Goal: Task Accomplishment & Management: Use online tool/utility

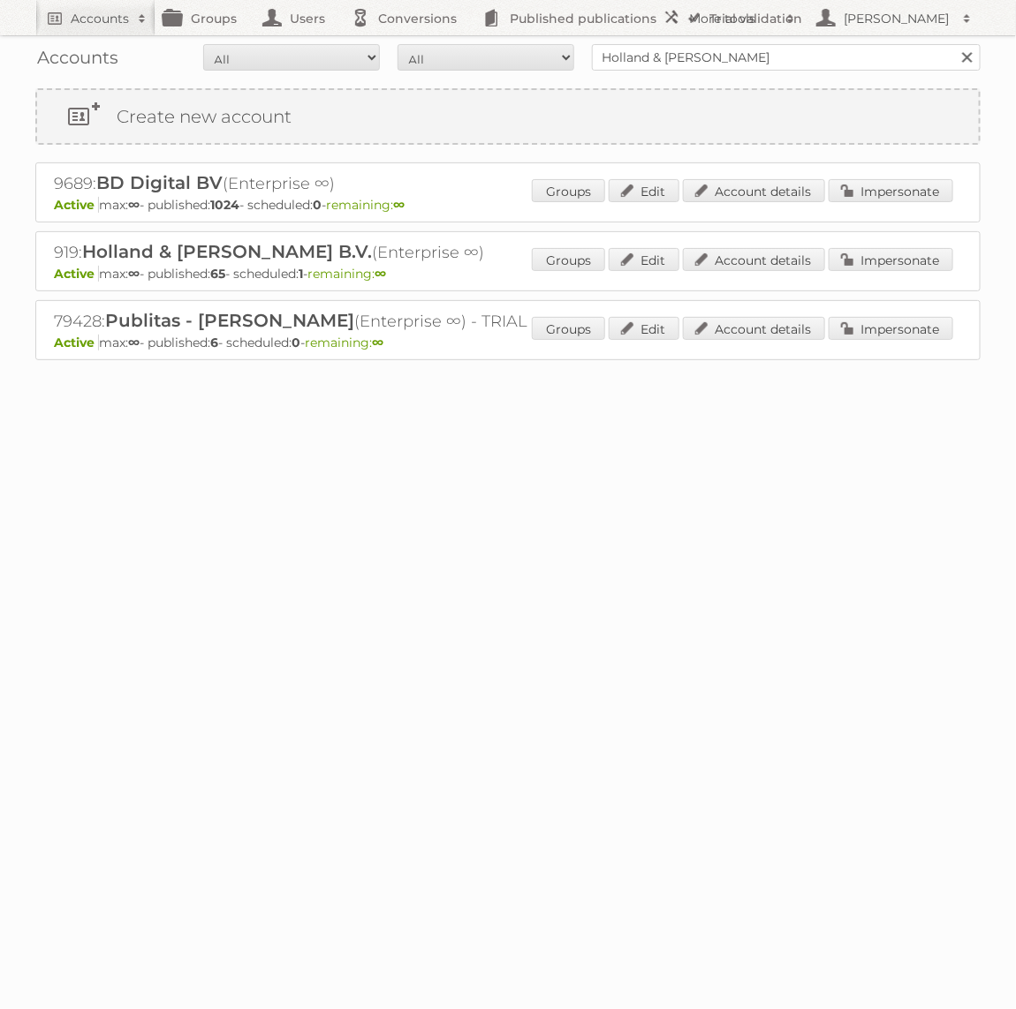
click at [764, 64] on input "Holland & [PERSON_NAME]" at bounding box center [786, 57] width 389 height 26
type input "Action"
click at [953, 44] on input "Search" at bounding box center [966, 57] width 26 height 26
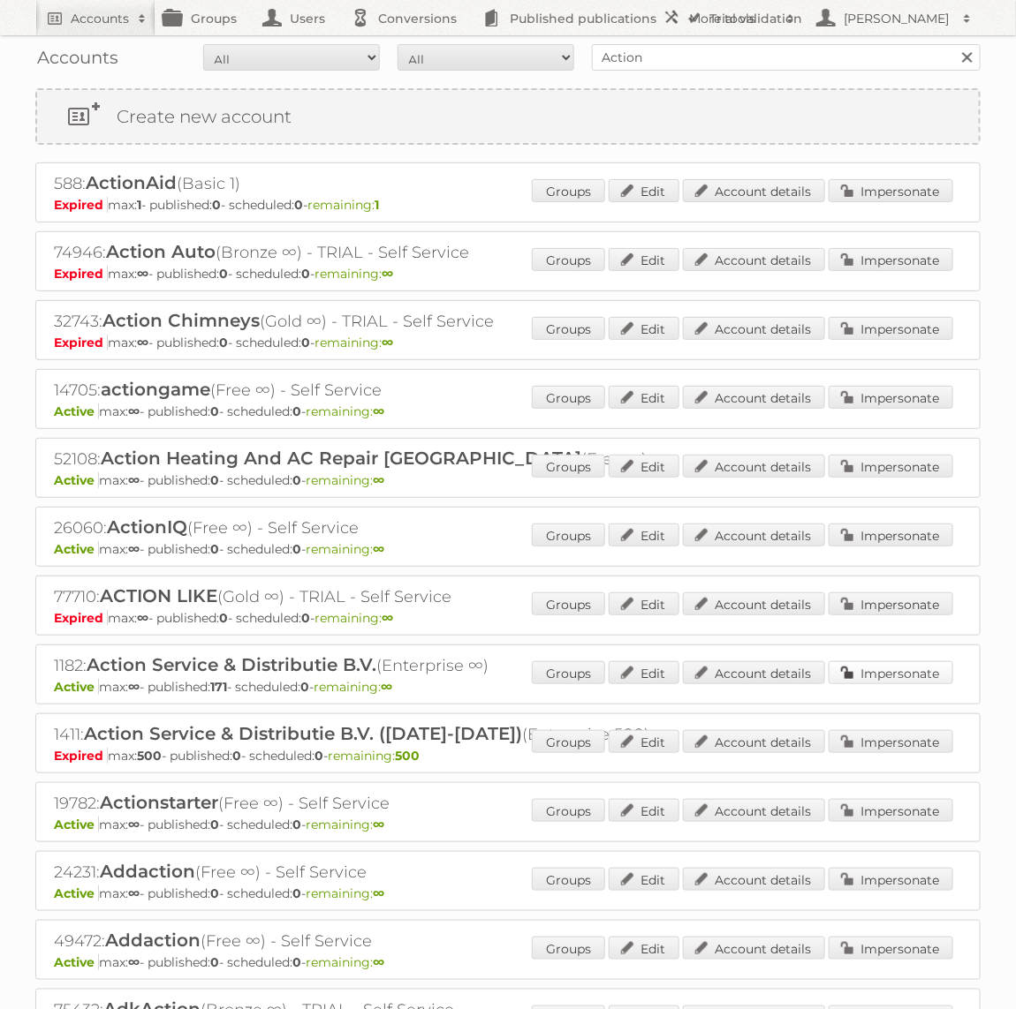
click at [893, 662] on link "Impersonate" at bounding box center [890, 673] width 125 height 23
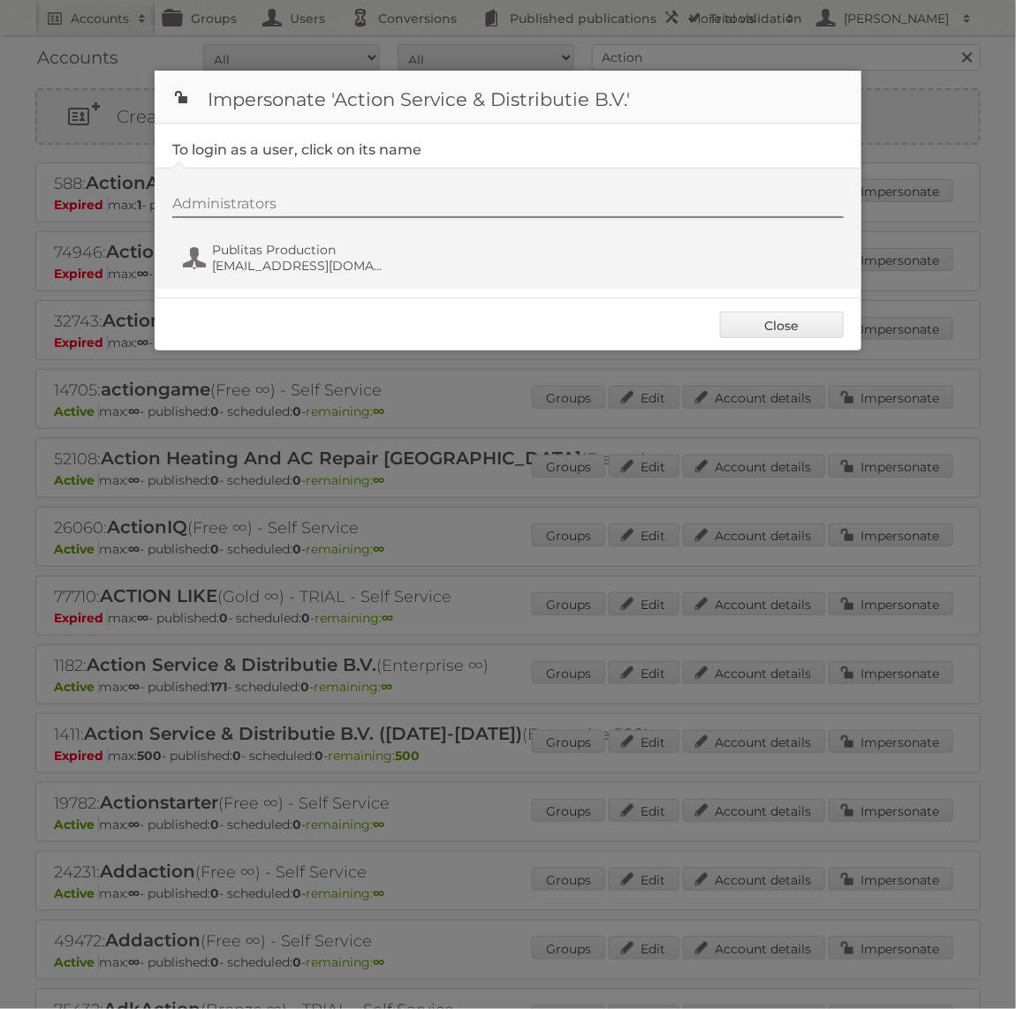
click at [326, 276] on div "Administrators Publitas Production fs+action@publitas.com" at bounding box center [516, 237] width 689 height 85
click at [326, 267] on span "fs+action@publitas.com" at bounding box center [297, 266] width 171 height 16
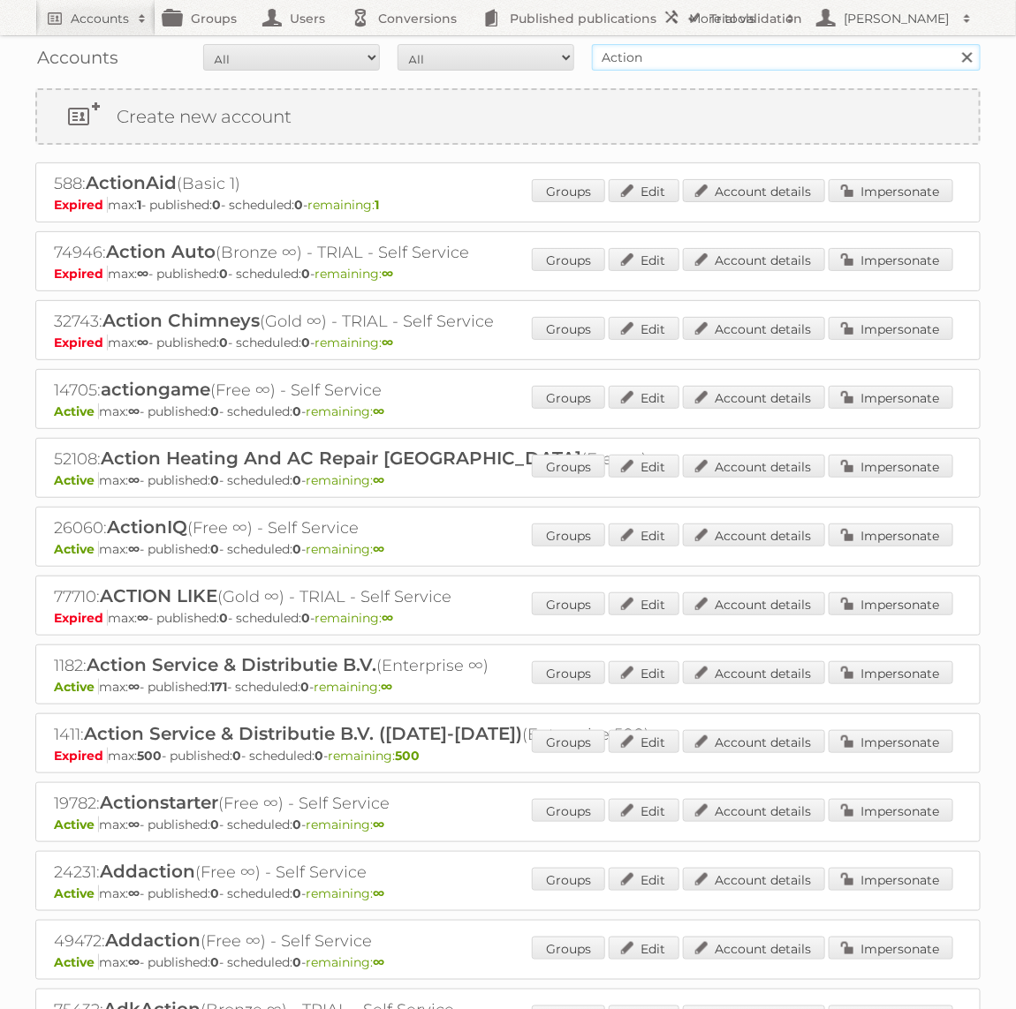
click at [627, 44] on input "Action" at bounding box center [786, 57] width 389 height 26
type input "GAMMA"
click at [953, 44] on input "Search" at bounding box center [966, 57] width 26 height 26
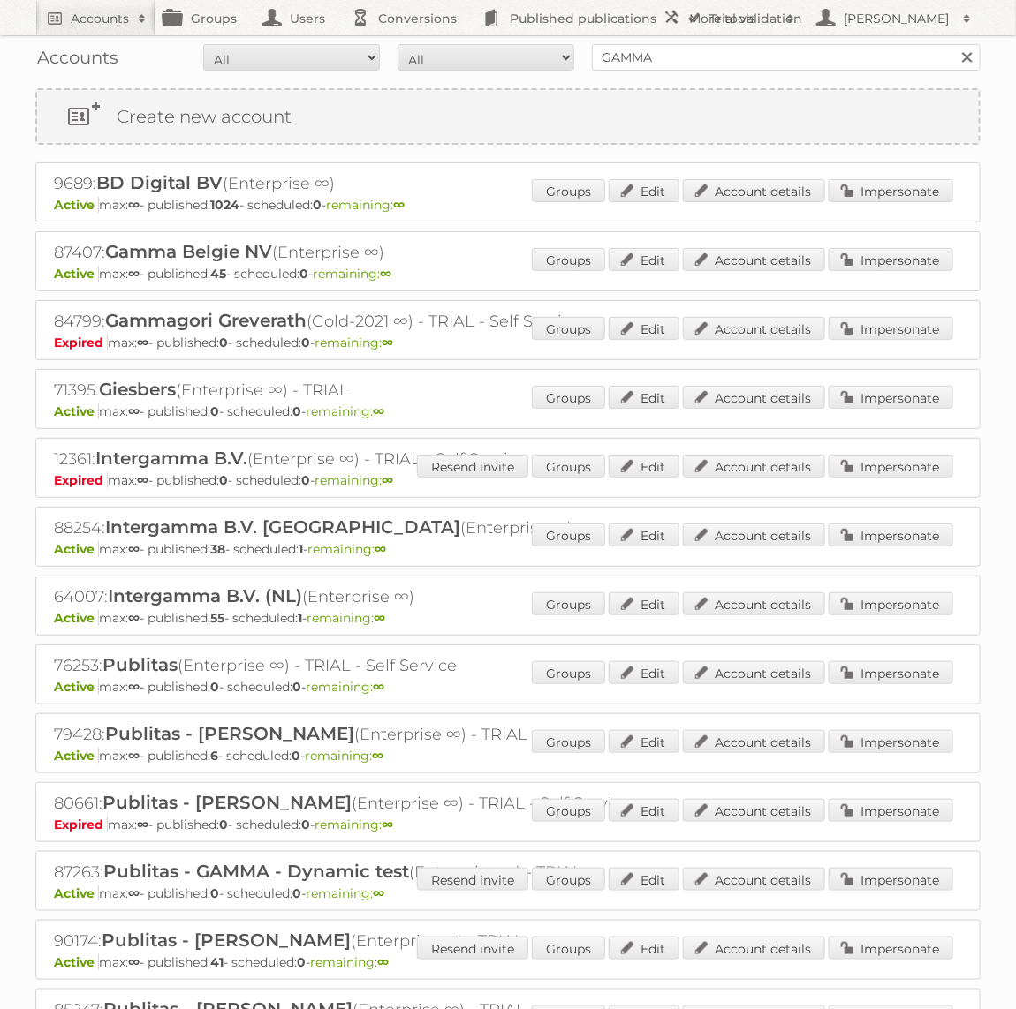
click at [926, 616] on p "Active max: ∞ - published: 55 - scheduled: 1 - remaining: ∞" at bounding box center [508, 618] width 908 height 16
click at [926, 609] on link "Impersonate" at bounding box center [890, 604] width 125 height 23
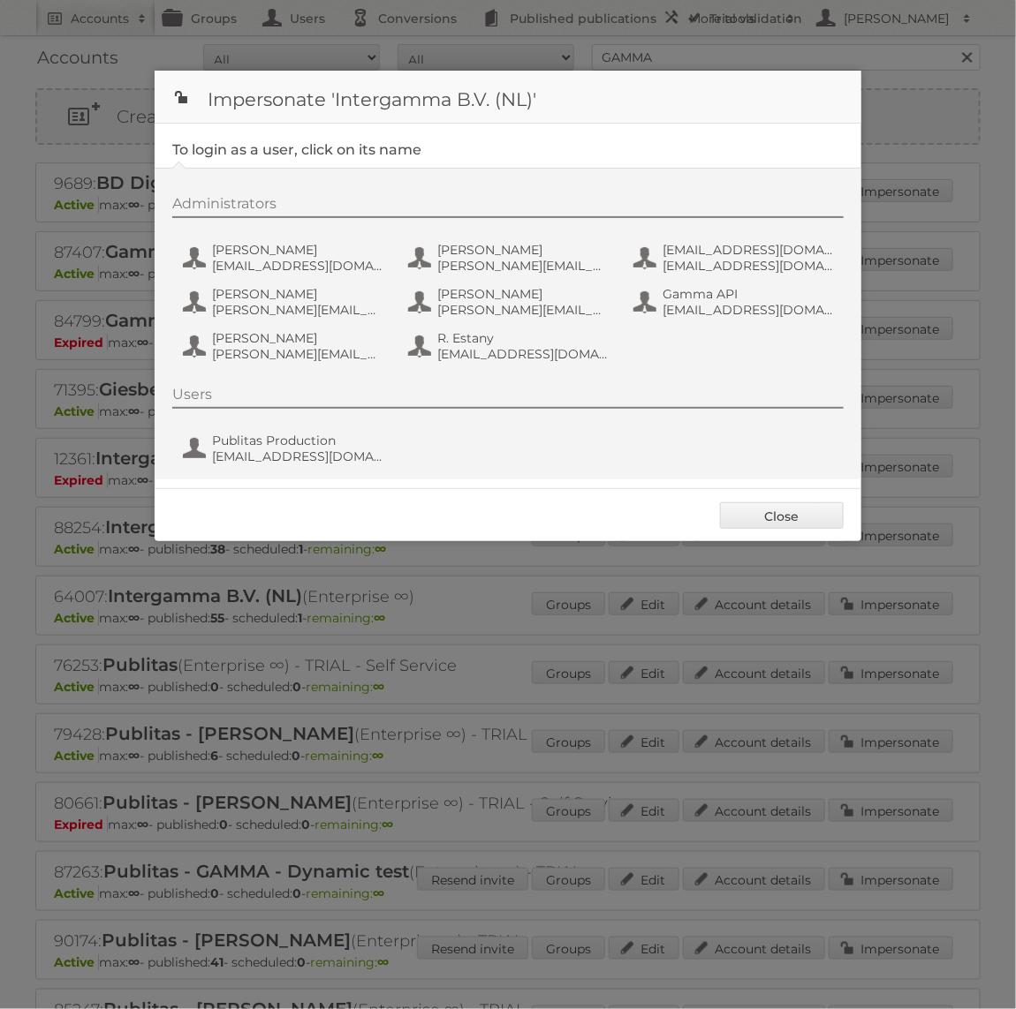
click at [268, 471] on div "Administrators [PERSON_NAME] [PERSON_NAME][EMAIL_ADDRESS][DOMAIN_NAME] D. Ivano…" at bounding box center [508, 324] width 707 height 312
click at [273, 435] on span "Publitas Production" at bounding box center [297, 441] width 171 height 16
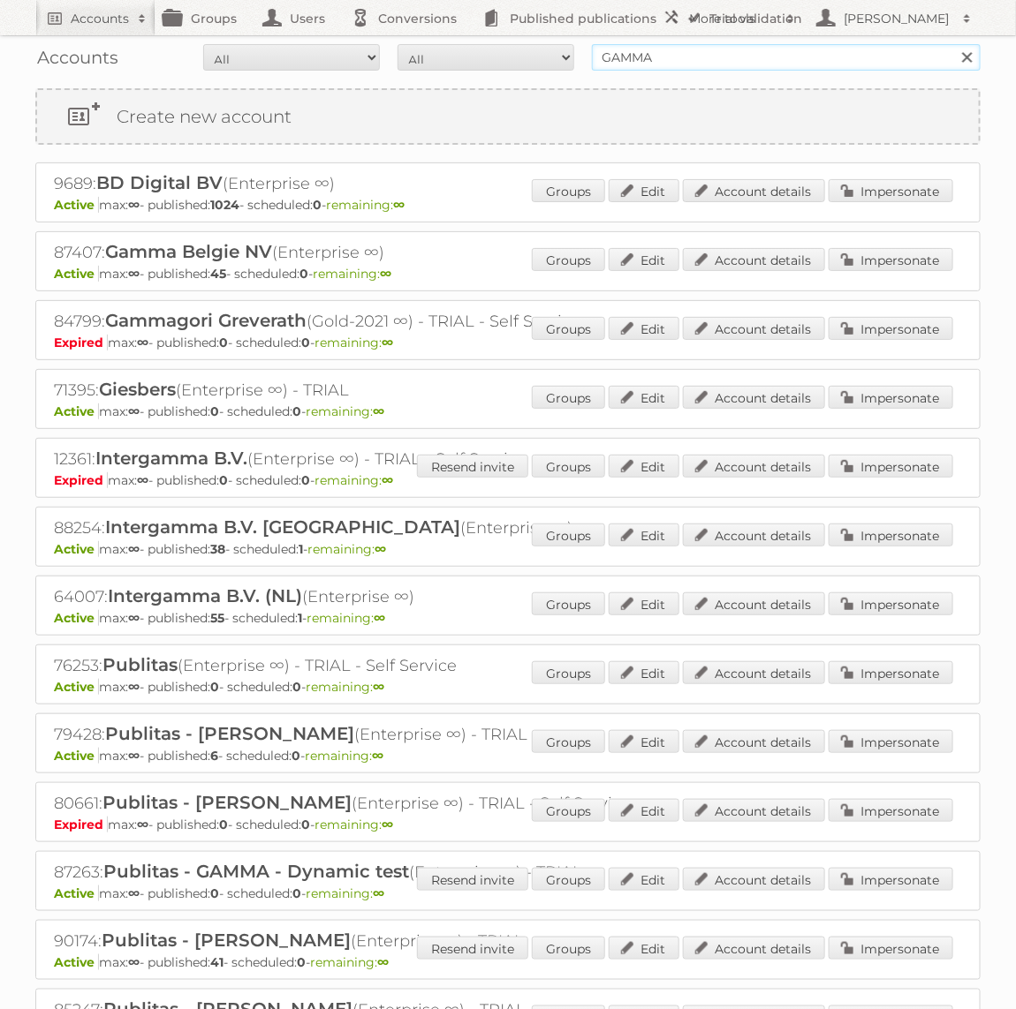
click at [737, 57] on input "GAMMA" at bounding box center [786, 57] width 389 height 26
type input "Holland & [PERSON_NAME]"
click at [953, 44] on input "Search" at bounding box center [966, 57] width 26 height 26
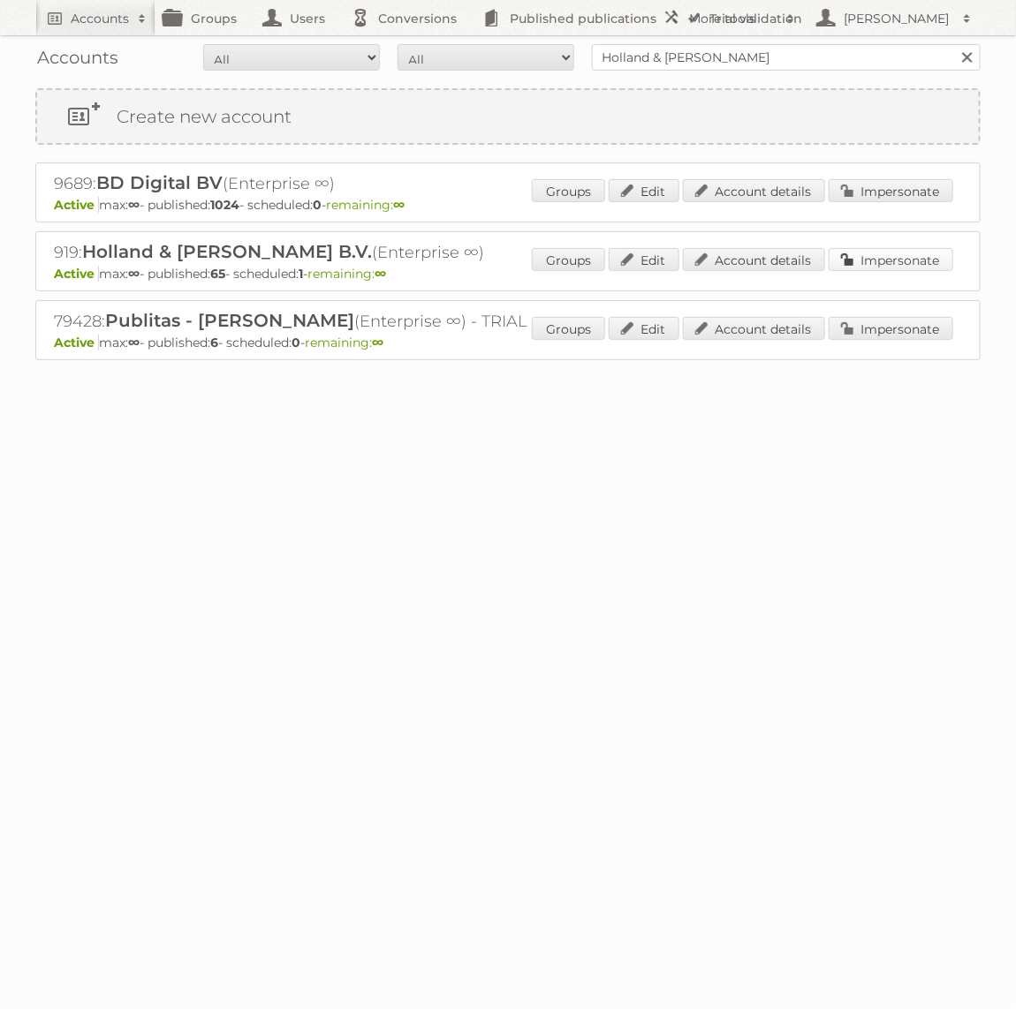
click at [900, 258] on link "Impersonate" at bounding box center [890, 259] width 125 height 23
